Goal: Find specific page/section: Find specific page/section

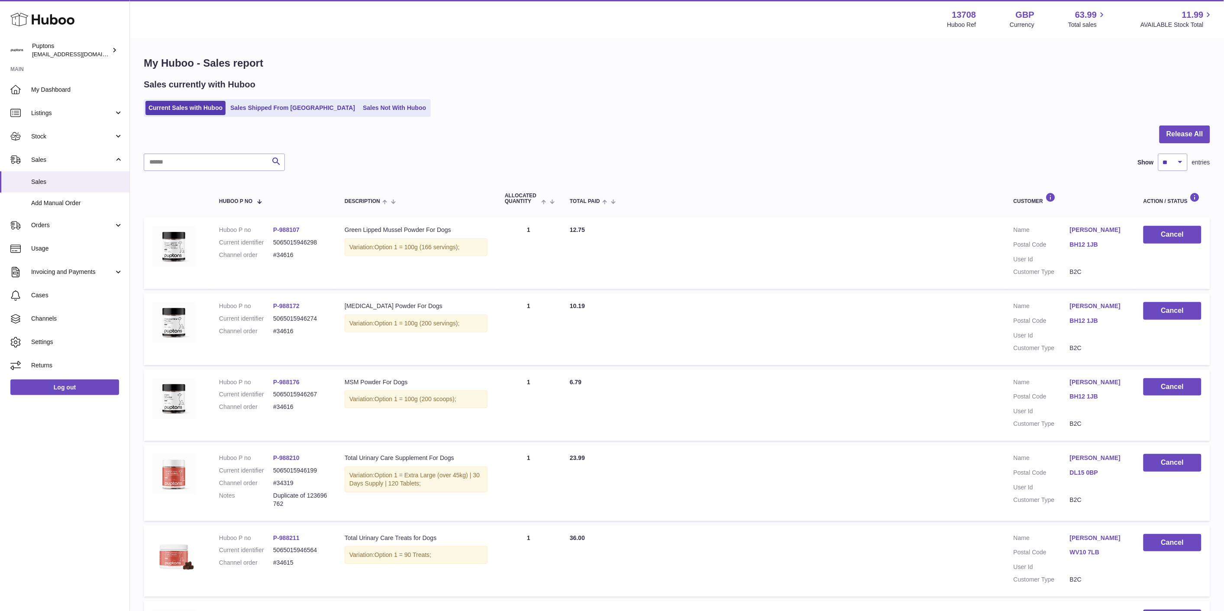
click at [360, 110] on link "Sales Not With Huboo" at bounding box center [394, 108] width 69 height 14
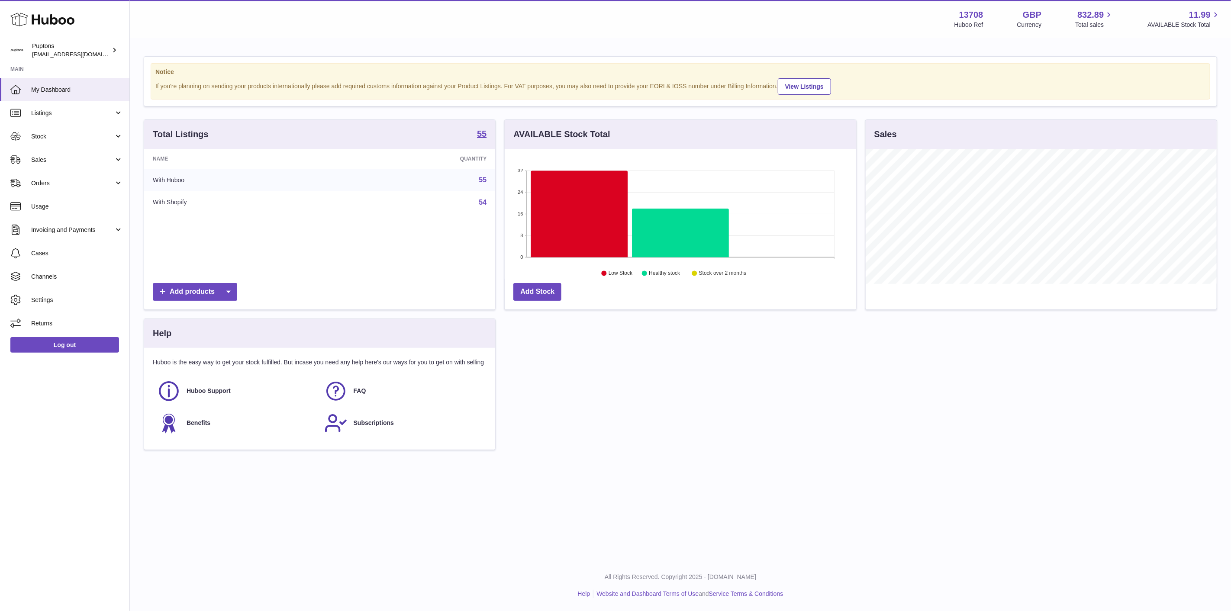
scroll to position [135, 351]
click at [68, 161] on span "Sales" at bounding box center [72, 160] width 83 height 8
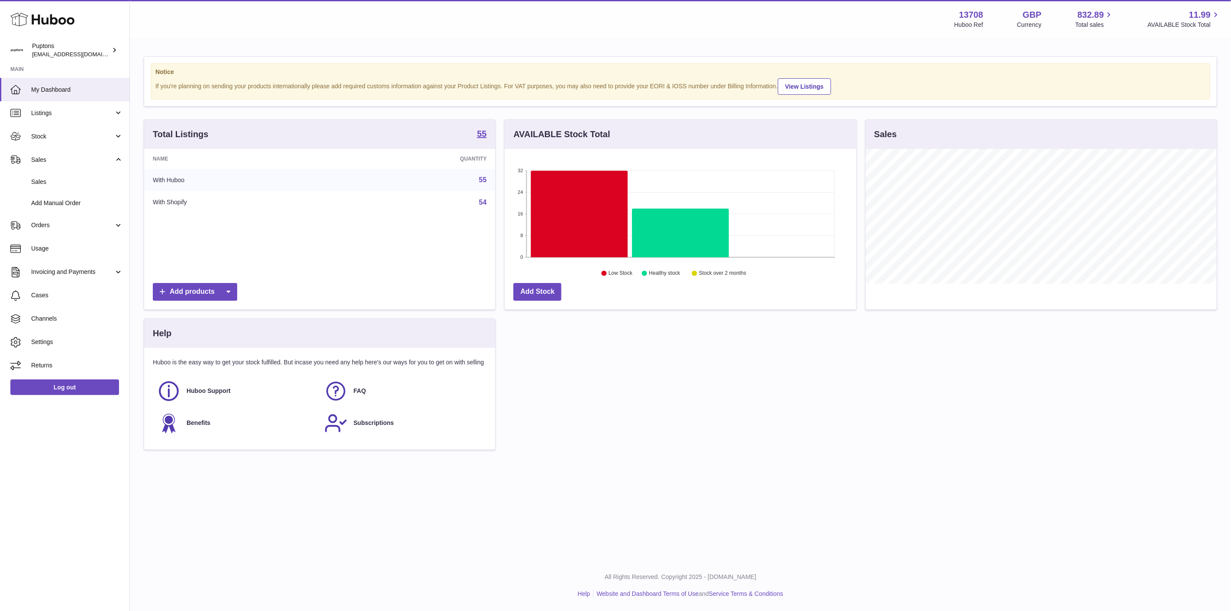
click at [72, 191] on link "Sales" at bounding box center [64, 181] width 129 height 21
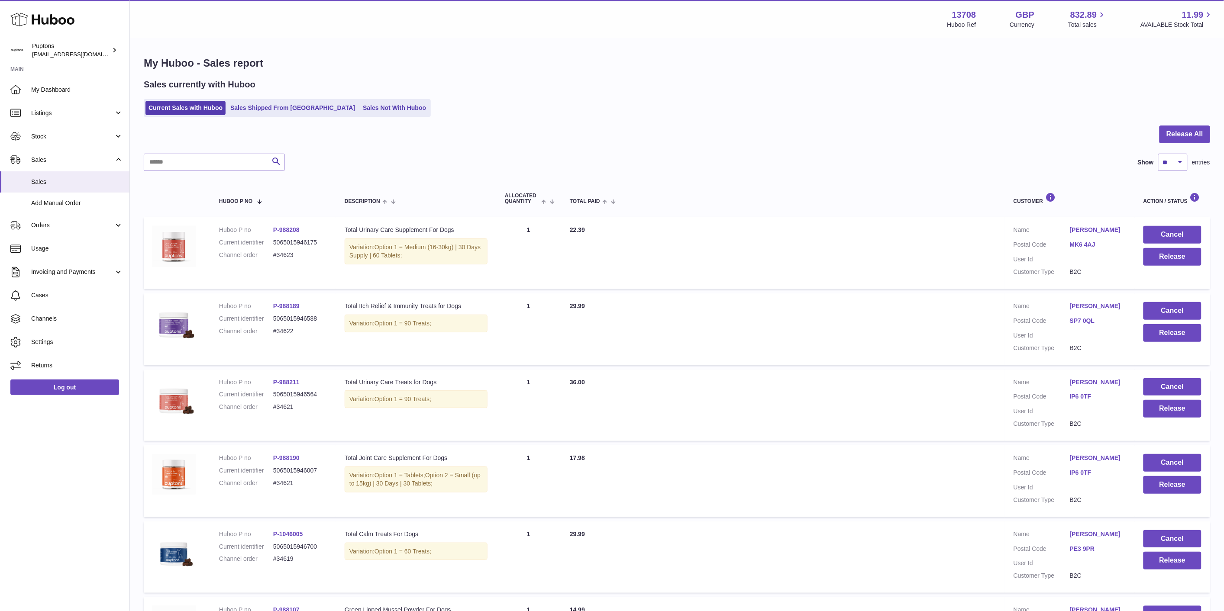
click at [360, 109] on link "Sales Not With Huboo" at bounding box center [394, 108] width 69 height 14
